Goal: Task Accomplishment & Management: Complete application form

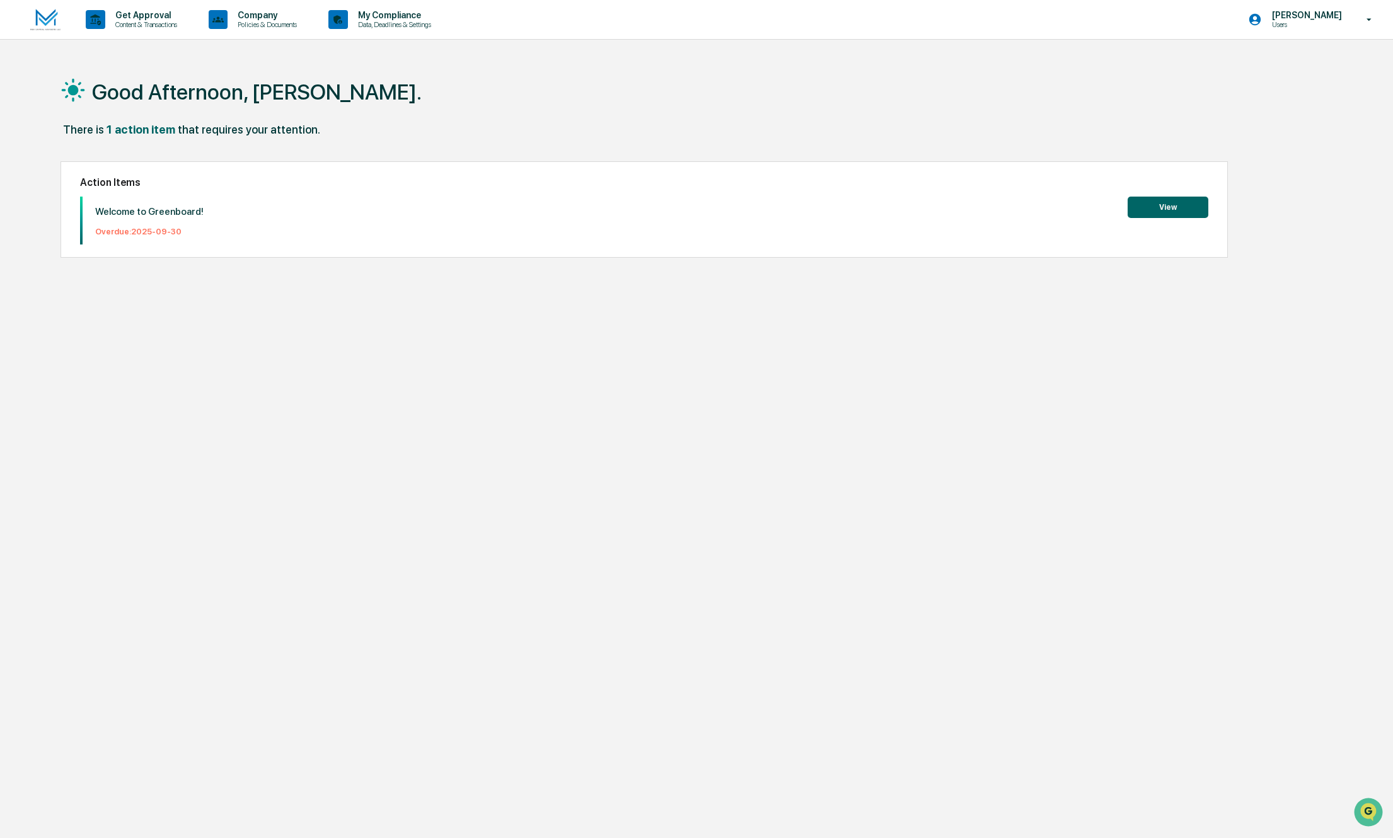
click at [1168, 209] on button "View" at bounding box center [1168, 207] width 81 height 21
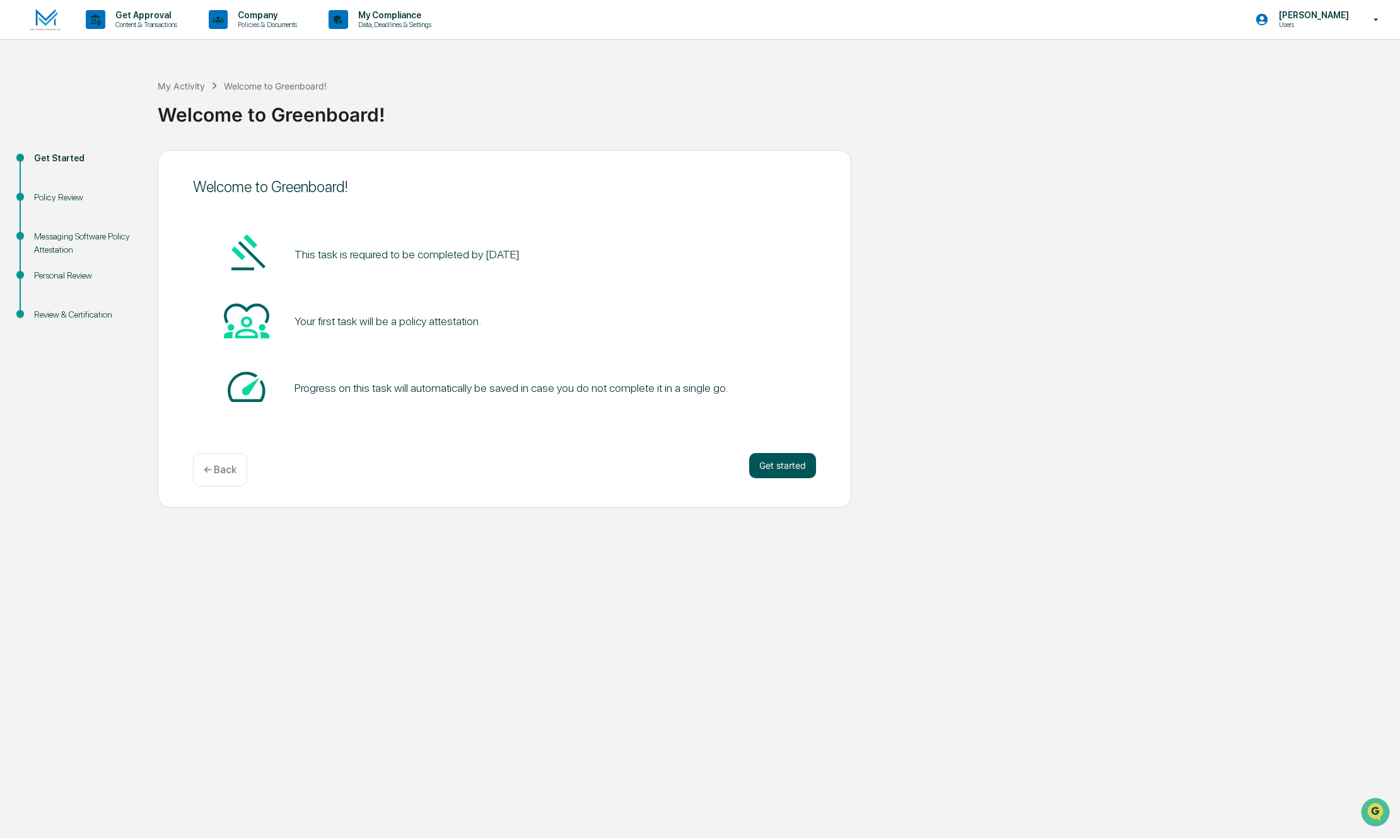
click at [768, 470] on button "Get started" at bounding box center [782, 465] width 67 height 25
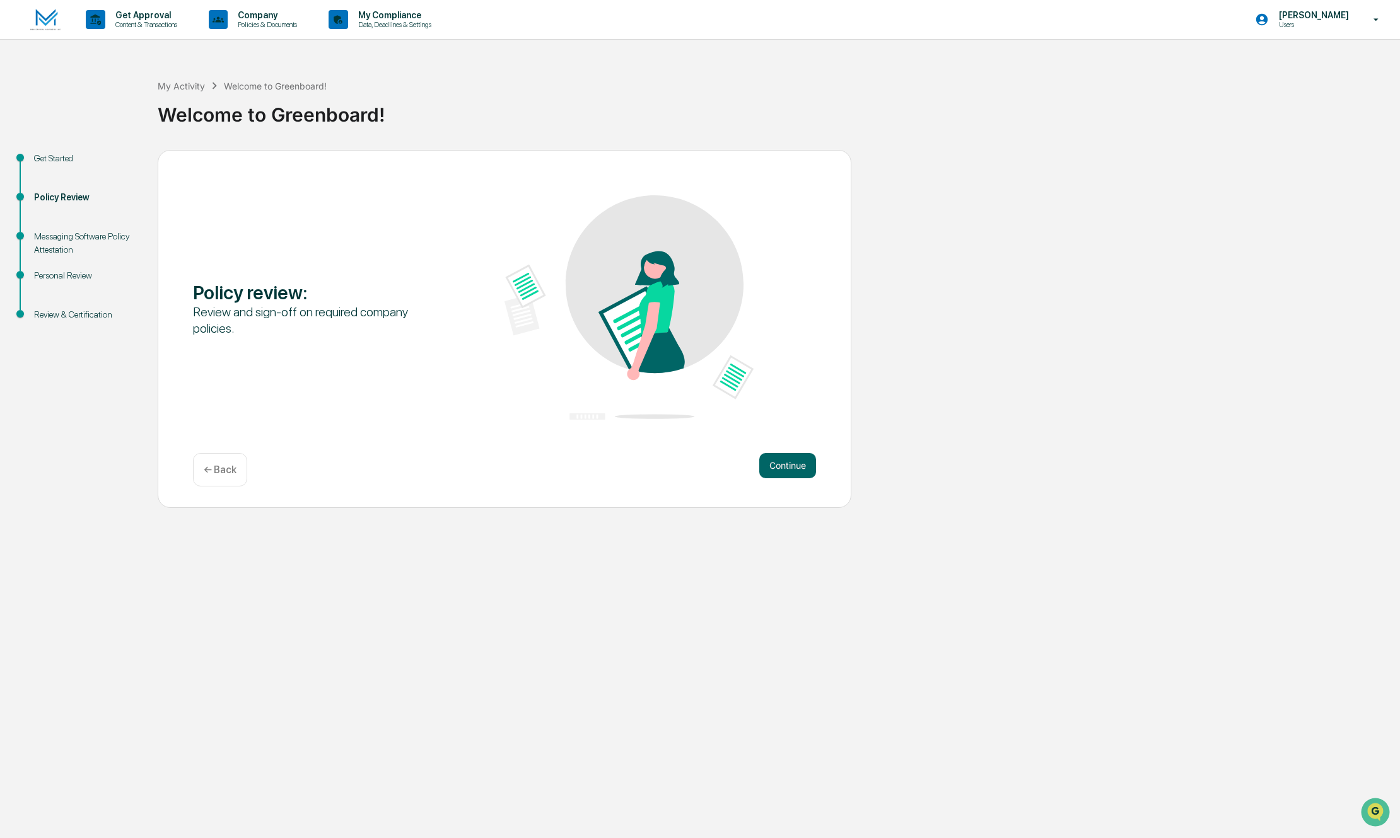
click at [768, 470] on button "Continue" at bounding box center [787, 465] width 57 height 25
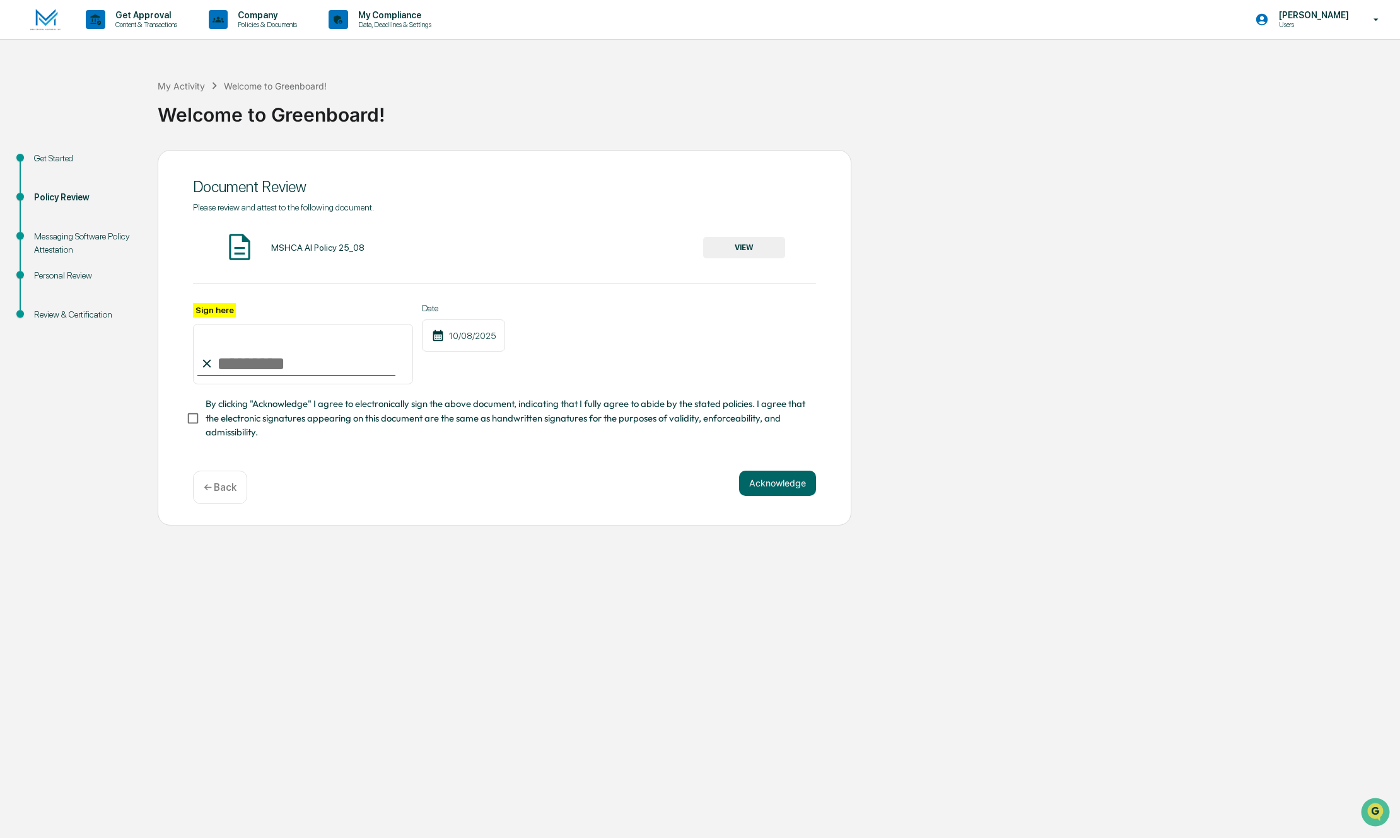
click at [724, 253] on button "VIEW" at bounding box center [744, 247] width 82 height 21
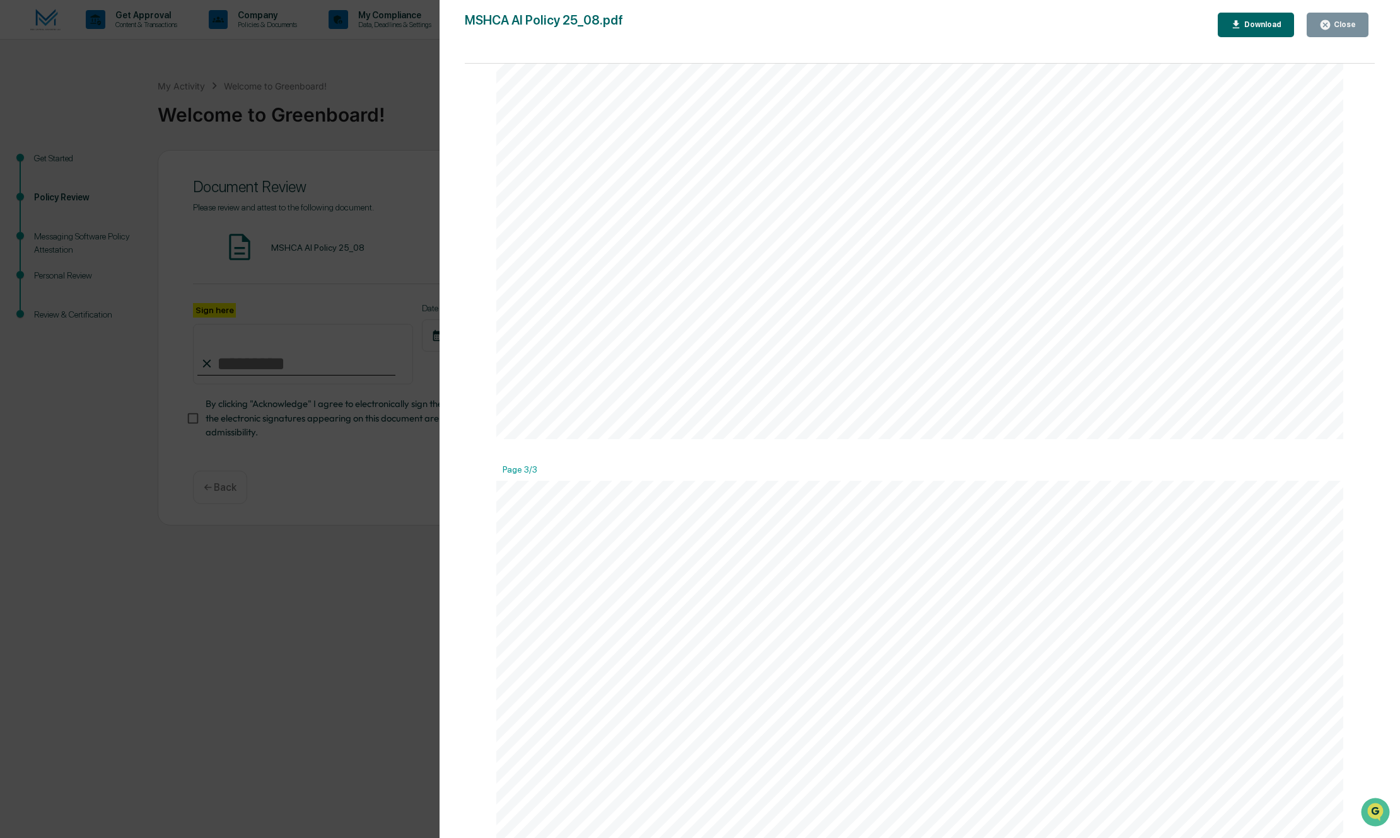
scroll to position [1891, 0]
click at [1318, 25] on button "Close" at bounding box center [1337, 25] width 62 height 25
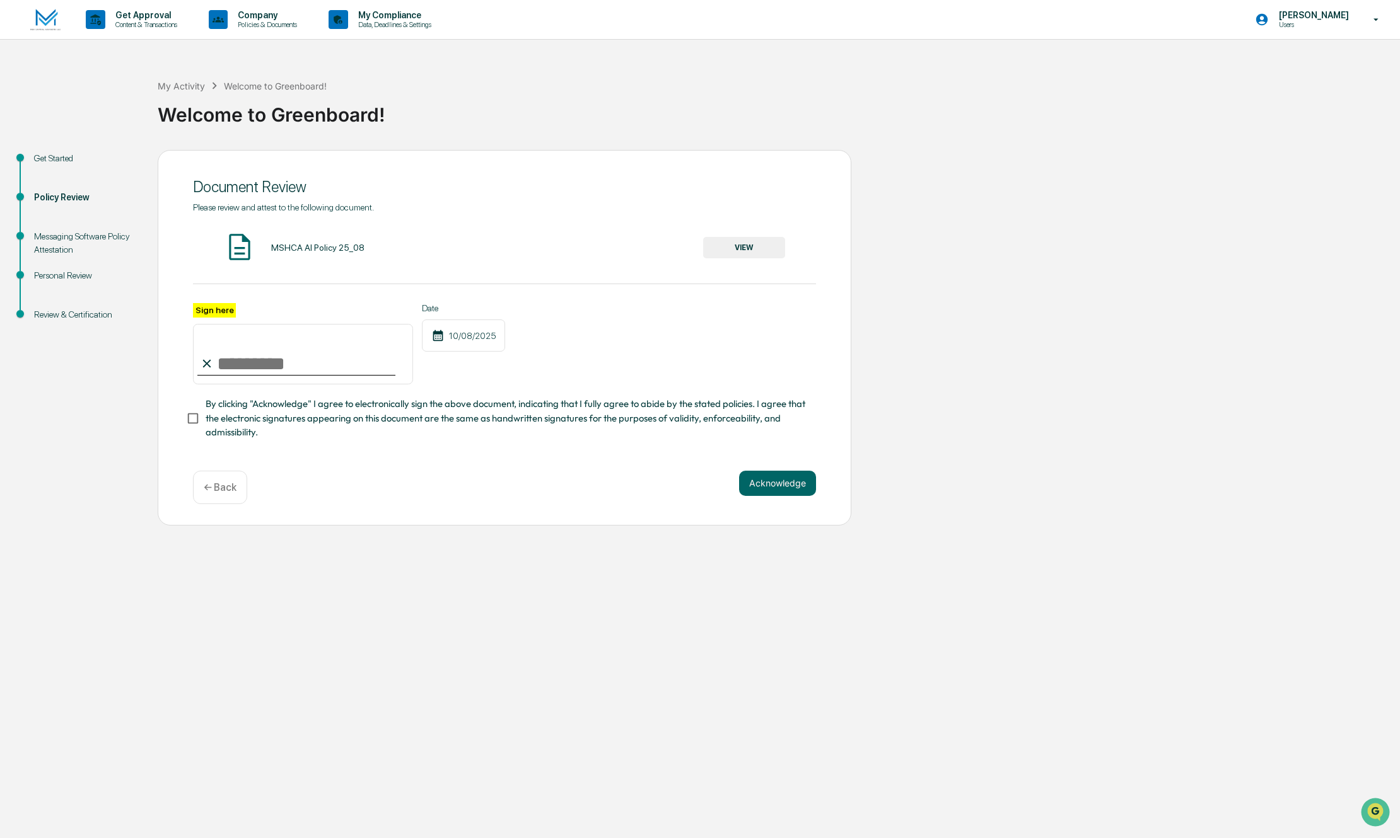
click at [358, 364] on input "Sign here" at bounding box center [303, 354] width 220 height 61
type input "**********"
click at [784, 489] on button "Acknowledge" at bounding box center [777, 483] width 77 height 25
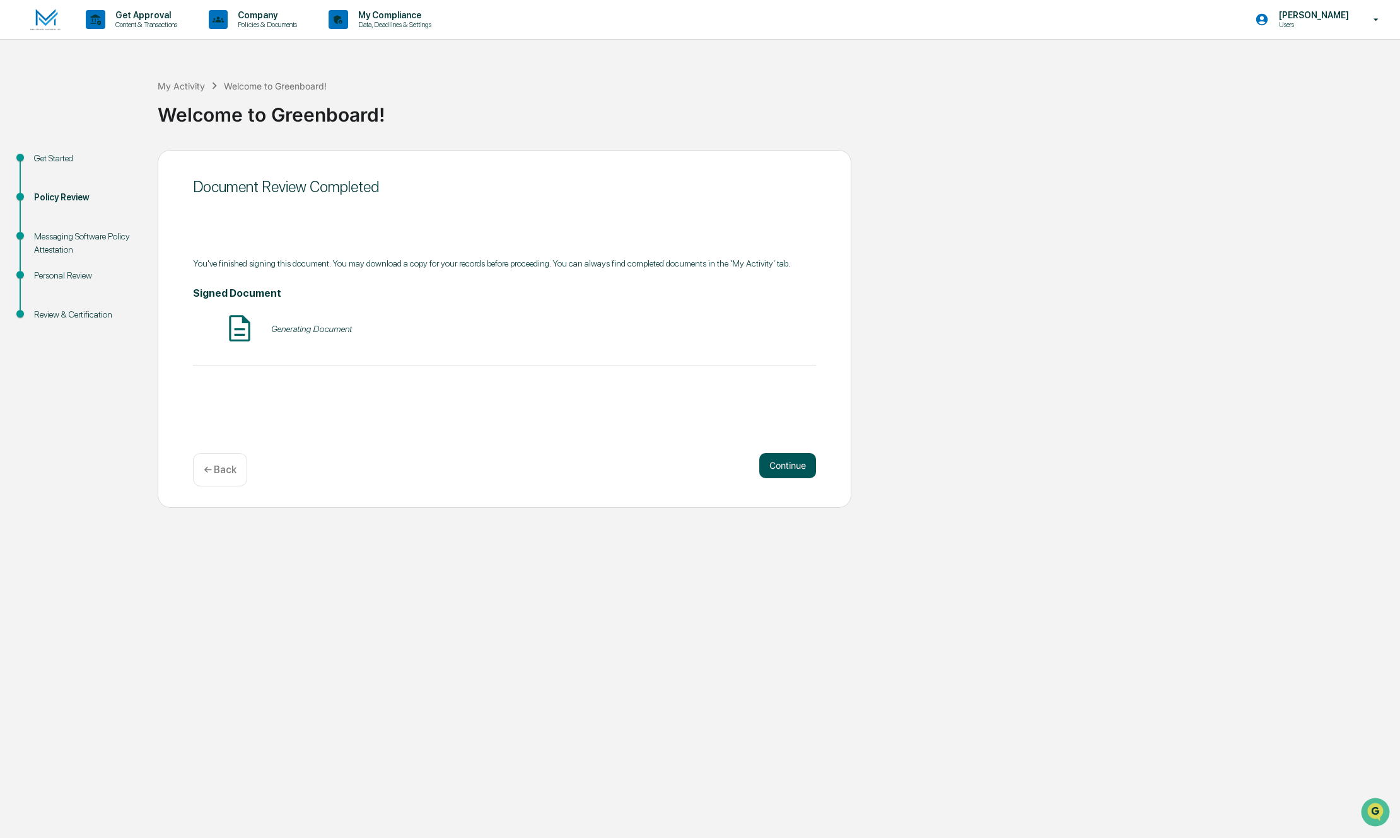
click at [784, 468] on button "Continue" at bounding box center [787, 465] width 57 height 25
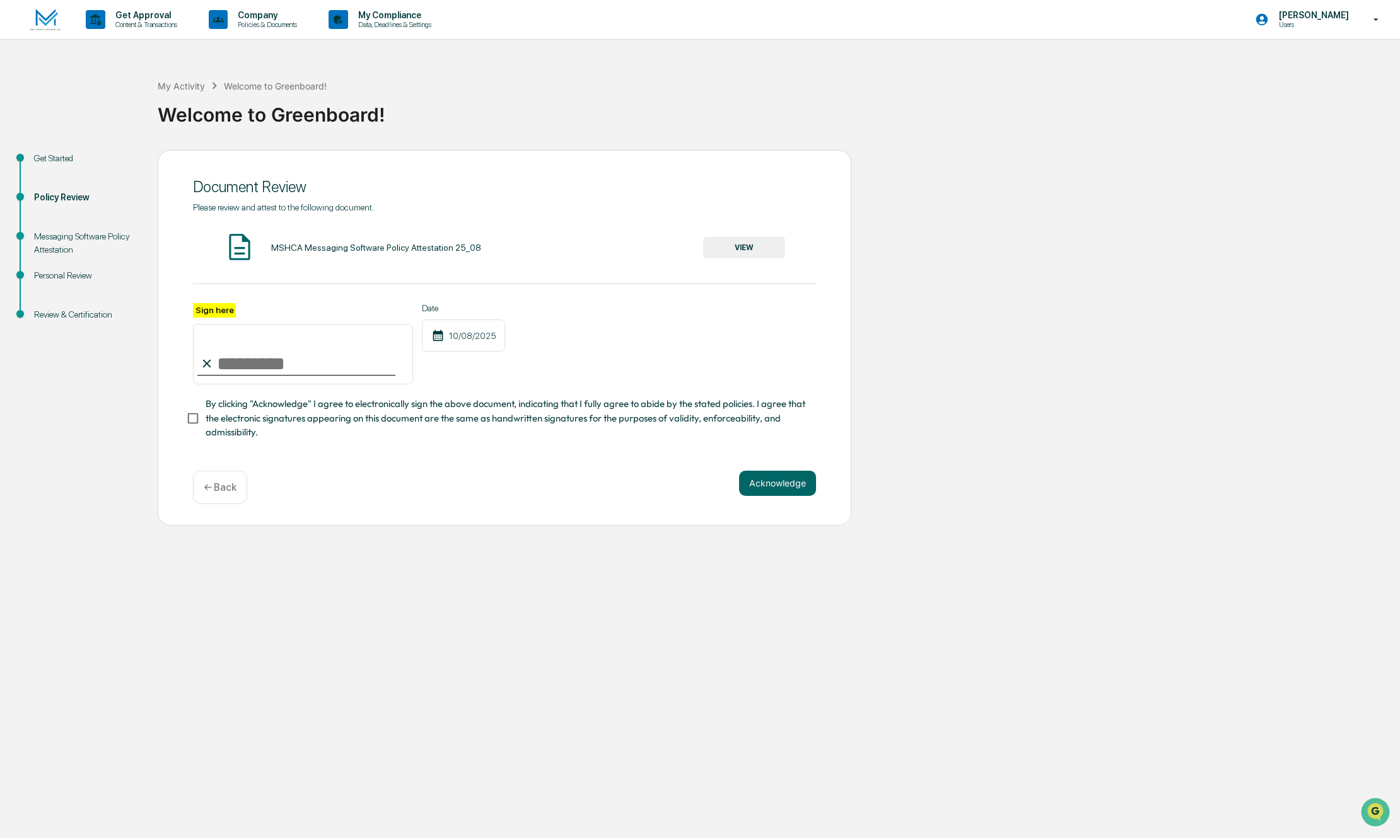
click at [296, 369] on input "Sign here" at bounding box center [303, 354] width 220 height 61
click at [242, 376] on input "Sign here" at bounding box center [303, 354] width 220 height 61
type input "**********"
click at [797, 493] on button "Acknowledge" at bounding box center [777, 483] width 77 height 25
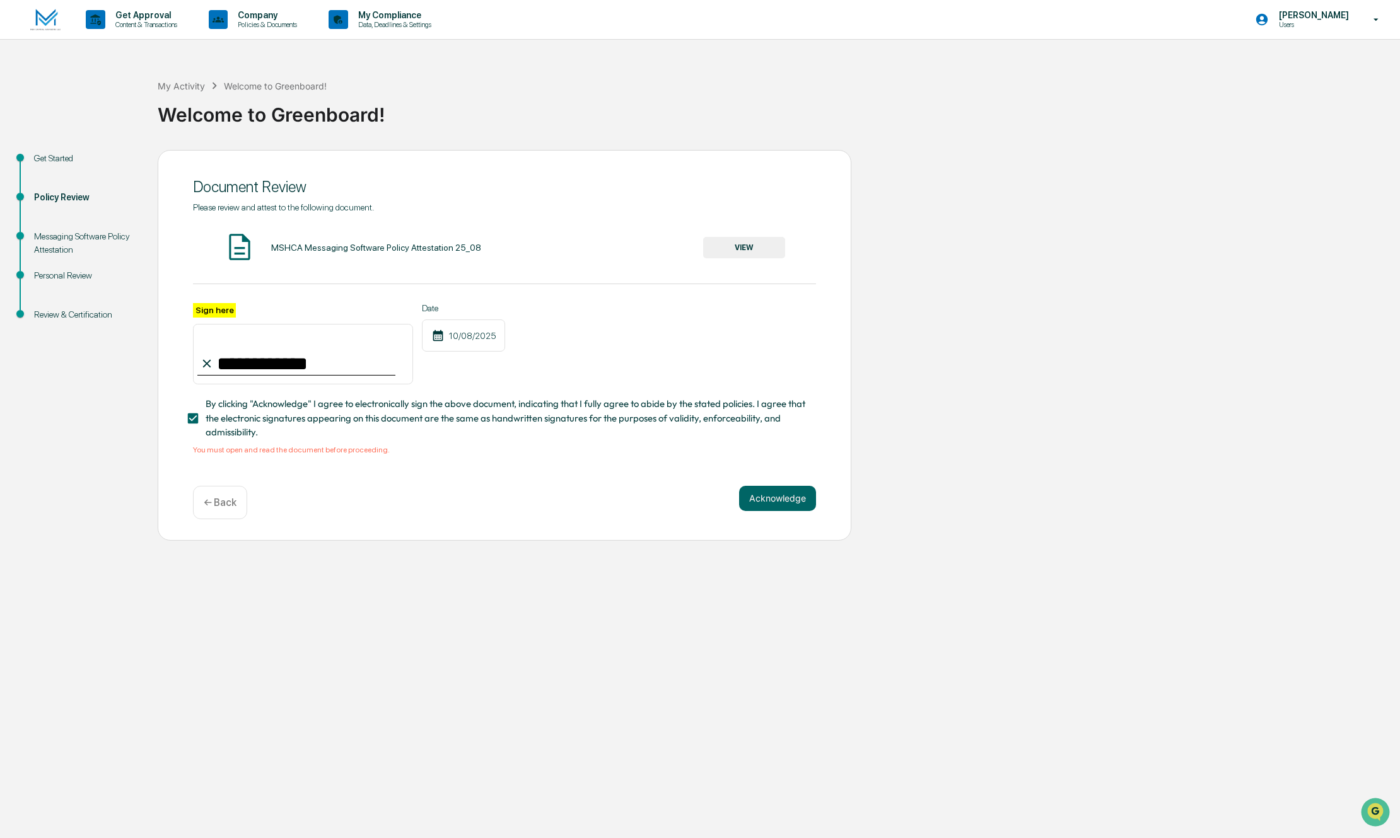
click at [762, 251] on button "VIEW" at bounding box center [744, 247] width 82 height 21
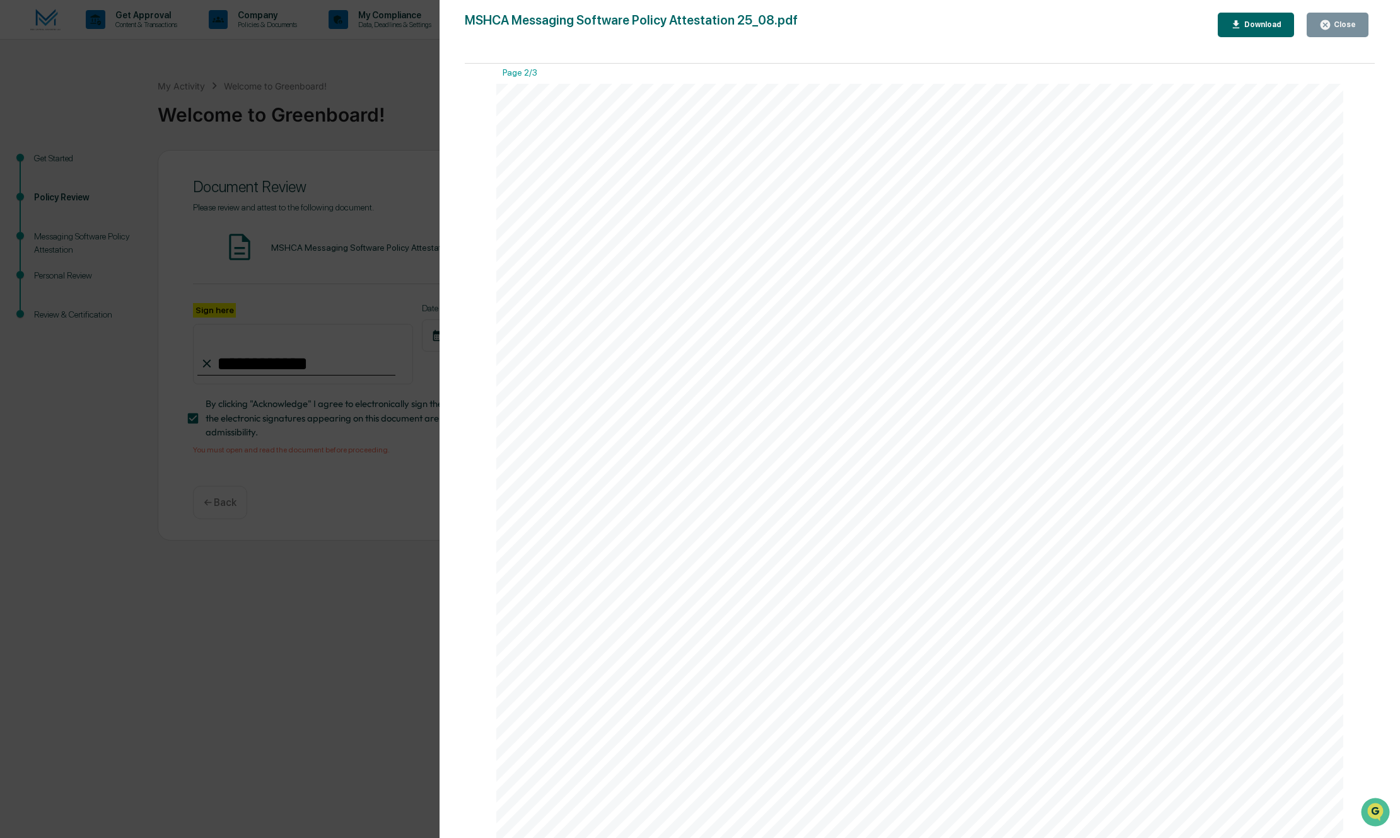
scroll to position [1324, 0]
